Goal: Browse casually

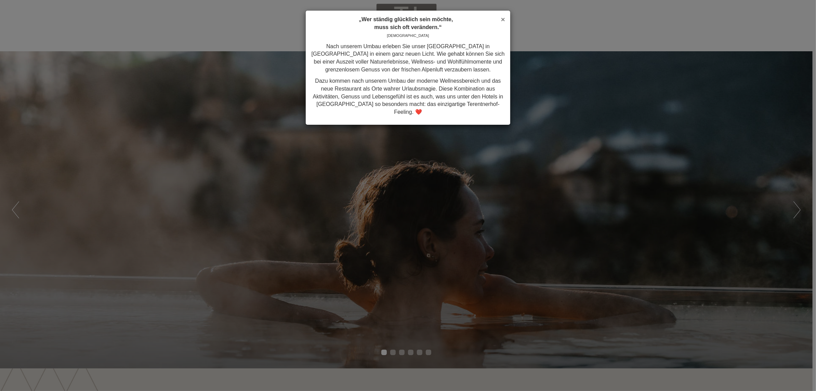
click at [502, 17] on span "×" at bounding box center [503, 19] width 4 height 8
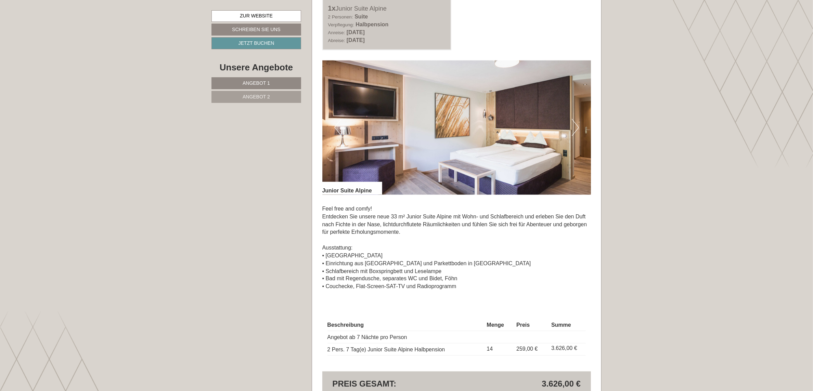
scroll to position [1026, 0]
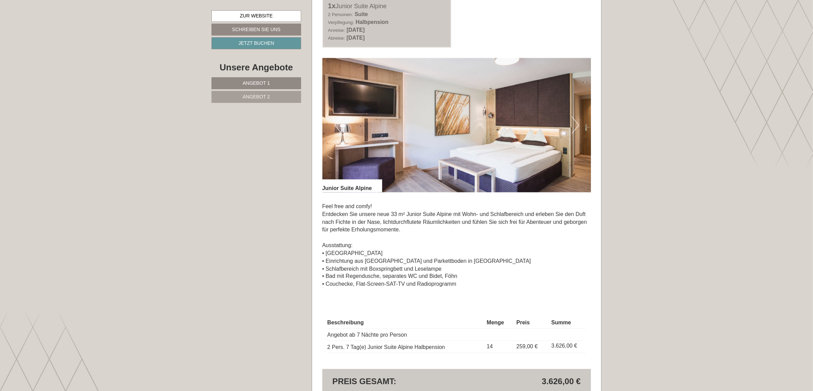
click at [575, 120] on button "Next" at bounding box center [574, 125] width 7 height 17
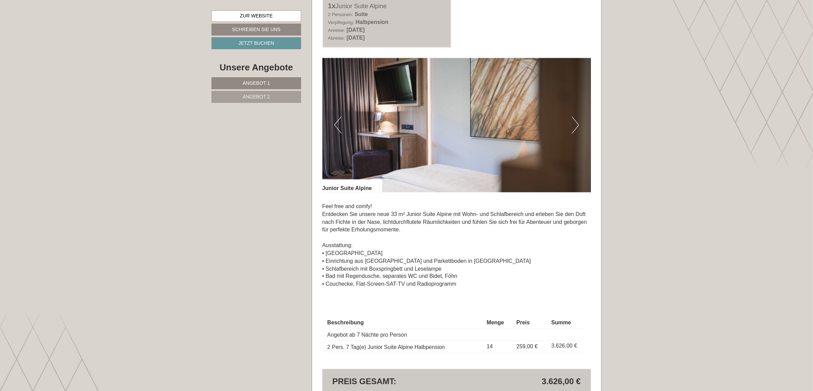
click at [575, 120] on button "Next" at bounding box center [574, 125] width 7 height 17
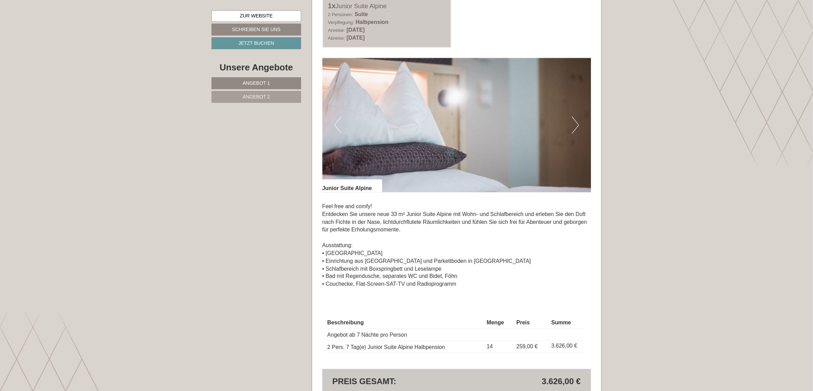
click at [575, 120] on button "Next" at bounding box center [574, 125] width 7 height 17
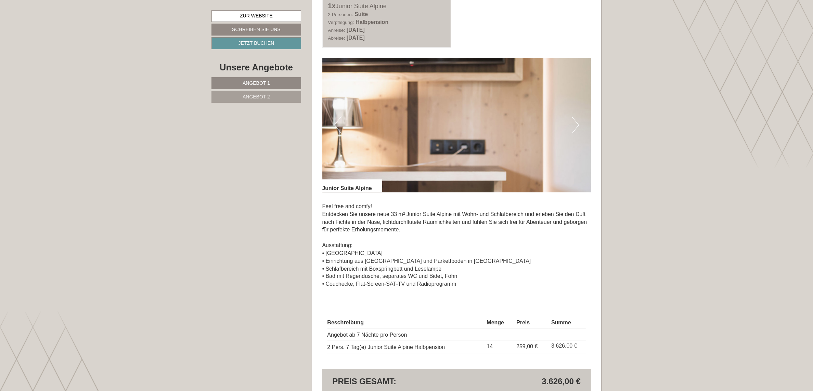
click at [575, 120] on button "Next" at bounding box center [574, 125] width 7 height 17
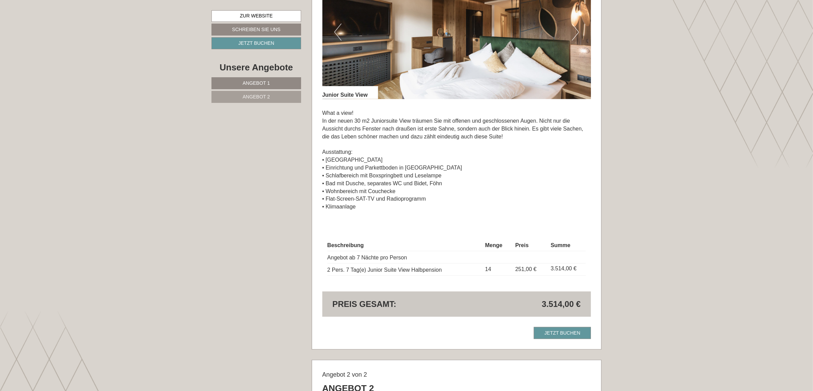
scroll to position [615, 0]
click at [573, 27] on button "Next" at bounding box center [574, 32] width 7 height 17
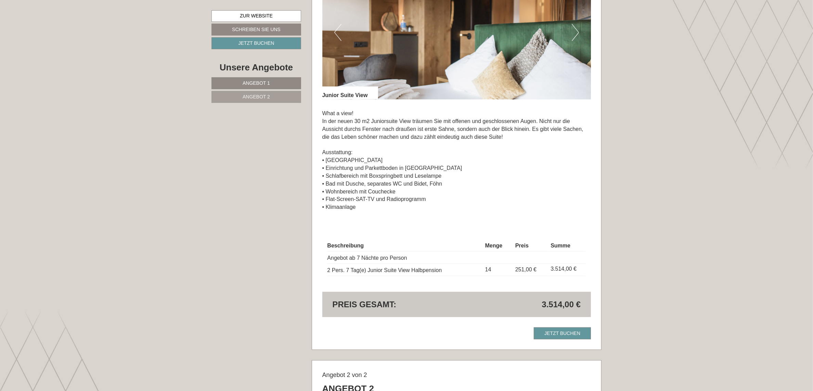
click at [573, 27] on button "Next" at bounding box center [574, 32] width 7 height 17
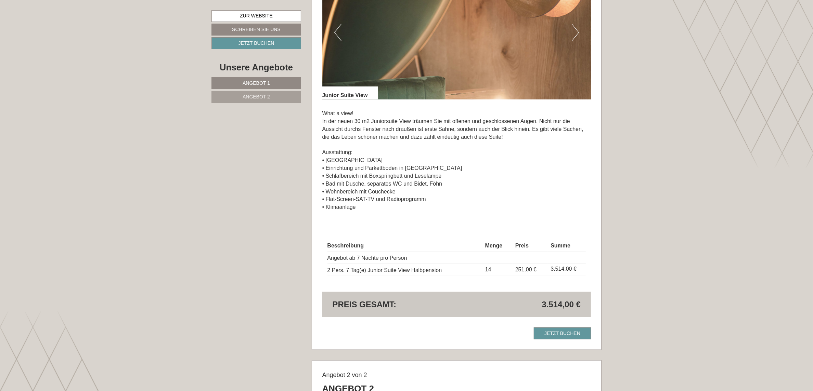
click at [573, 27] on button "Next" at bounding box center [574, 32] width 7 height 17
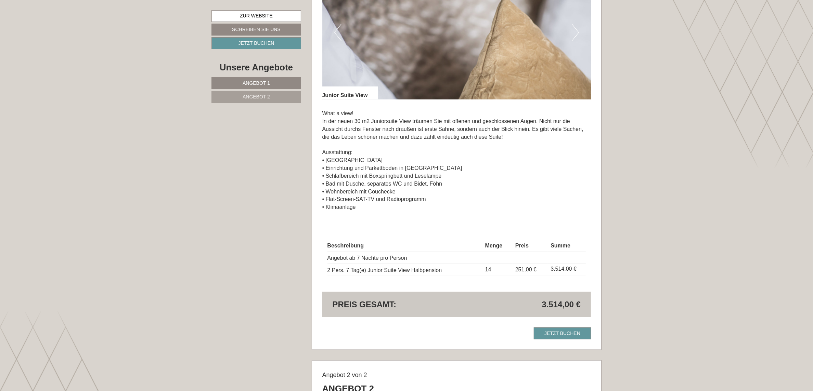
click at [573, 27] on button "Next" at bounding box center [574, 32] width 7 height 17
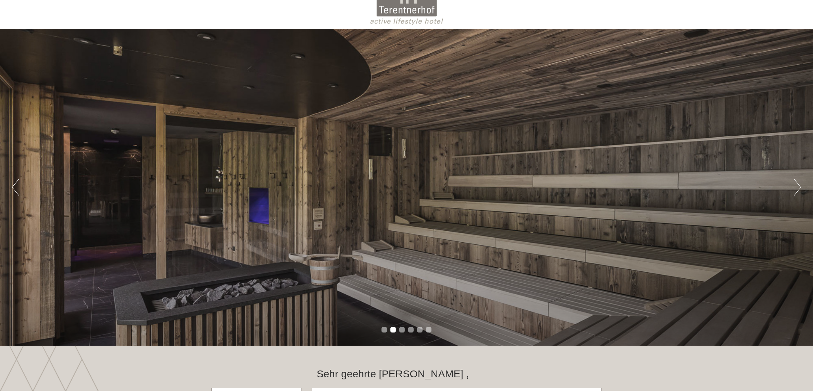
scroll to position [0, 0]
